Goal: Book appointment/travel/reservation

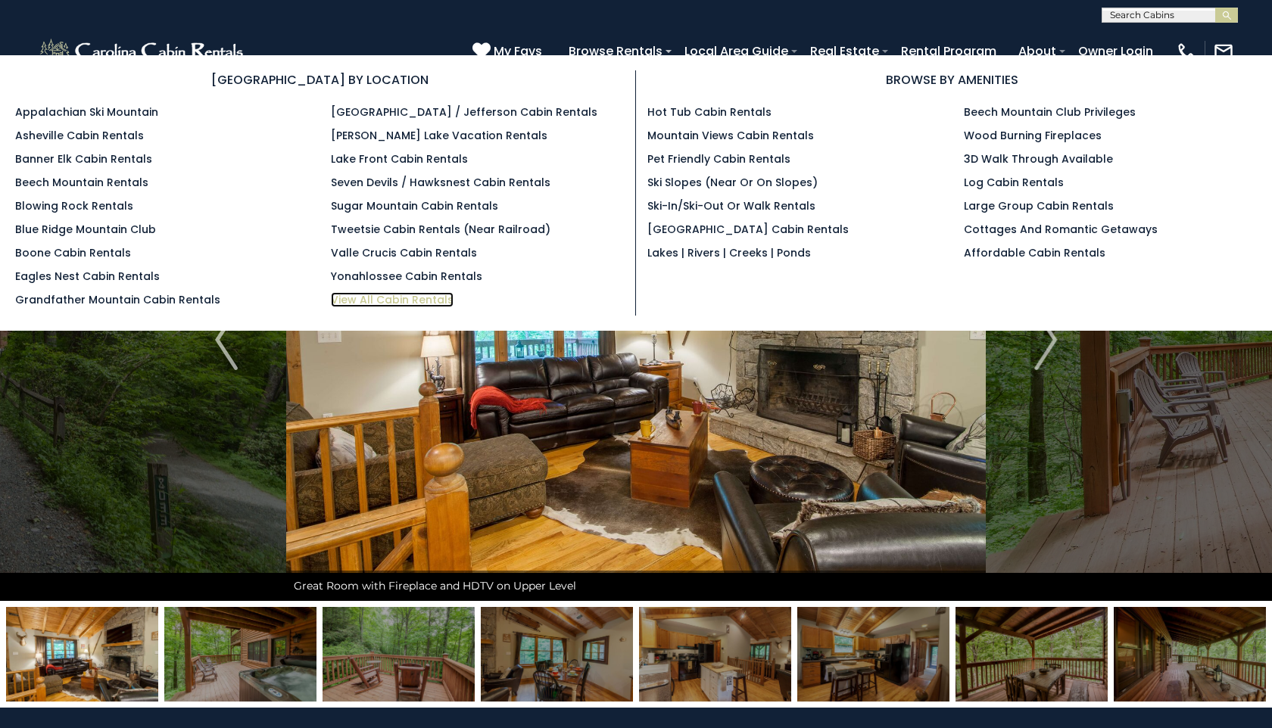
click at [398, 296] on link "View All Cabin Rentals" at bounding box center [392, 299] width 123 height 15
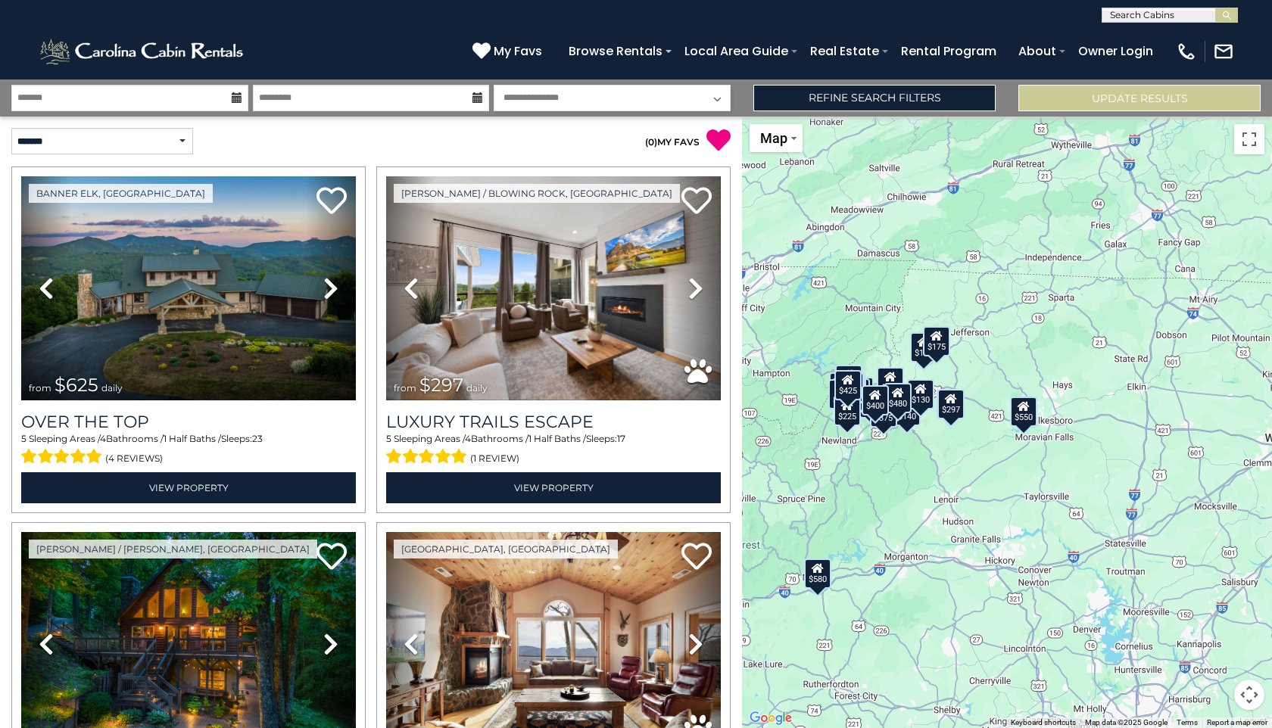
drag, startPoint x: 1037, startPoint y: 458, endPoint x: 806, endPoint y: 454, distance: 230.2
click at [806, 454] on div "$625 $297 $175 $300 $580 $290 $424 $395 $270 $185 $230 $550 $349 $230 $160 $325…" at bounding box center [1007, 423] width 530 height 612
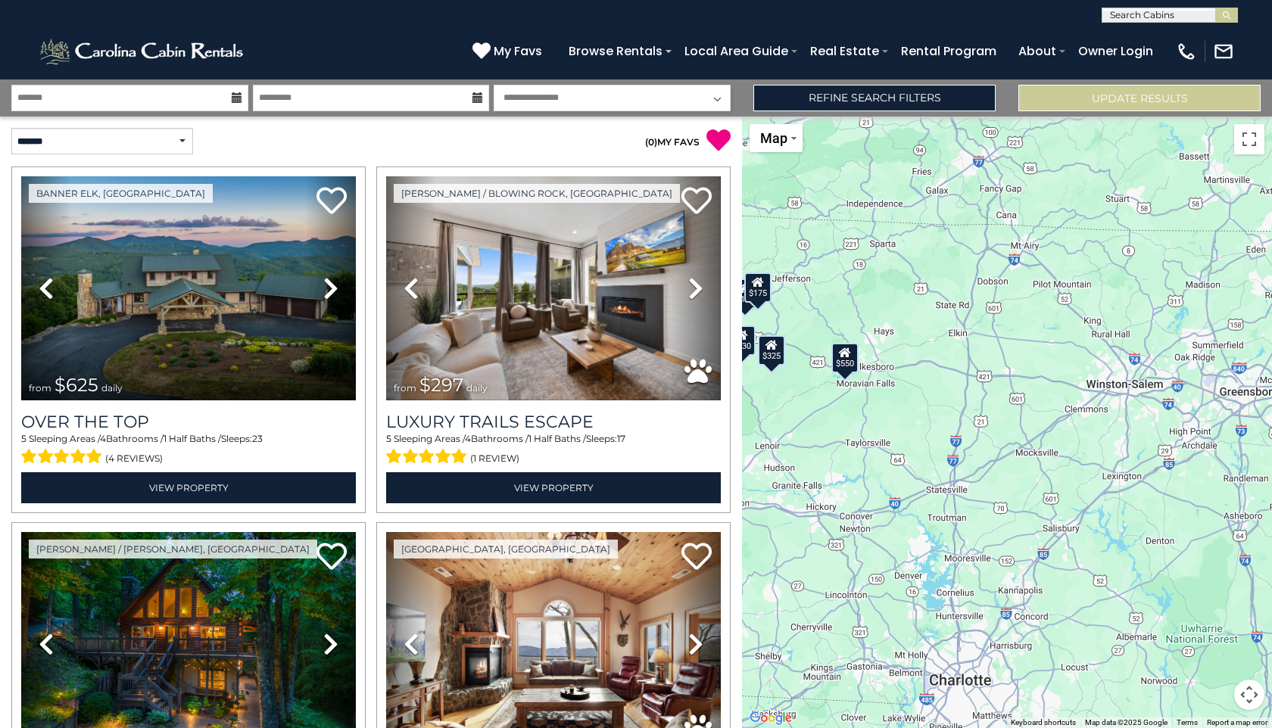
drag, startPoint x: 1121, startPoint y: 532, endPoint x: 1018, endPoint y: 483, distance: 113.8
click at [1018, 483] on div "$625 $297 $175 $300 $290 $424 $395 $270 $185 $230 $550 $349 $230 $160 $325 $185…" at bounding box center [1007, 423] width 530 height 612
